Goal: Task Accomplishment & Management: Manage account settings

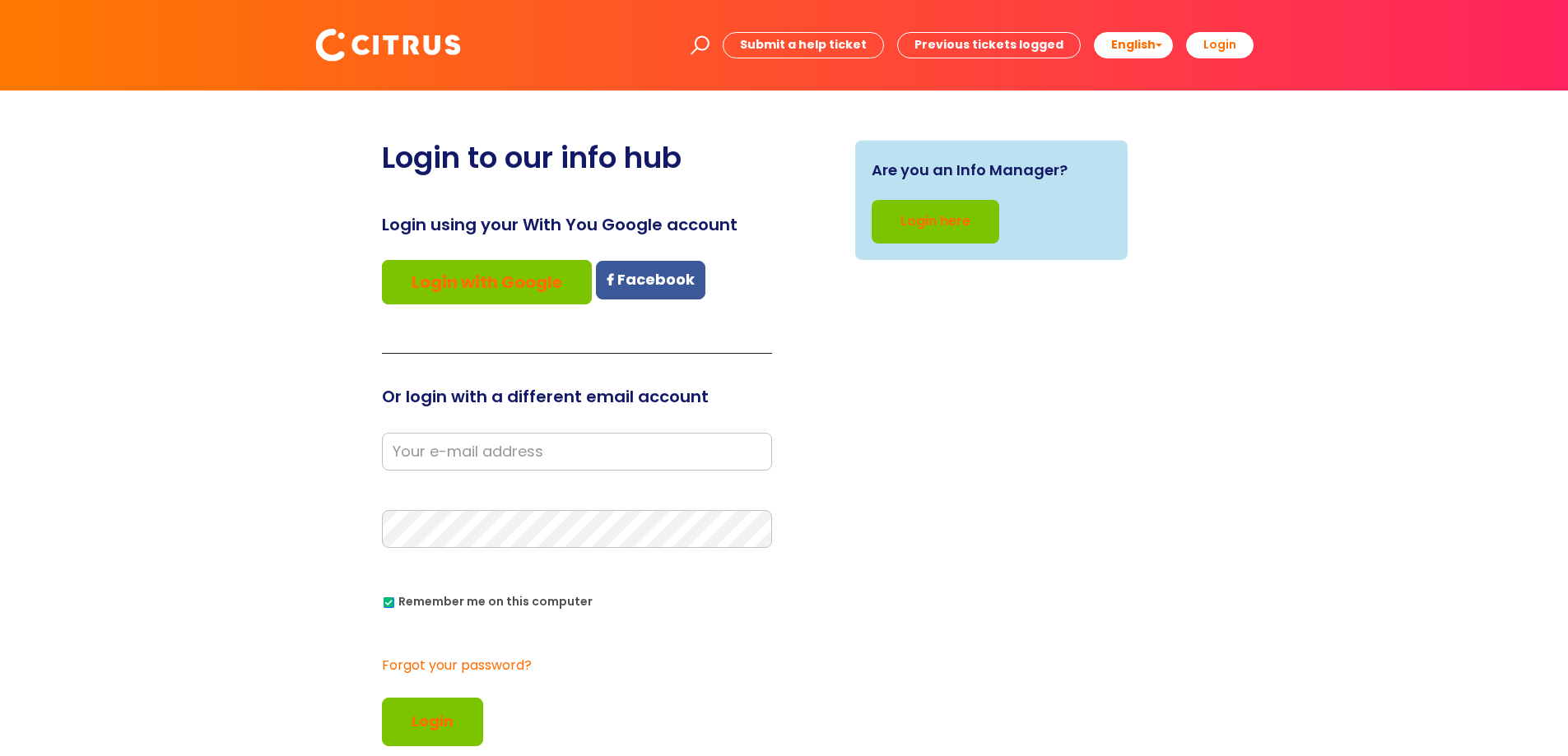
click at [494, 464] on input "email" at bounding box center [577, 452] width 390 height 38
click at [1196, 650] on div "Are you an Info Manager? Login here" at bounding box center [991, 478] width 415 height 676
click at [448, 442] on input "email" at bounding box center [577, 452] width 390 height 38
type input "[PERSON_NAME][EMAIL_ADDRESS][DOMAIN_NAME]"
click at [382, 698] on button "Login" at bounding box center [432, 721] width 101 height 48
